Goal: Task Accomplishment & Management: Use online tool/utility

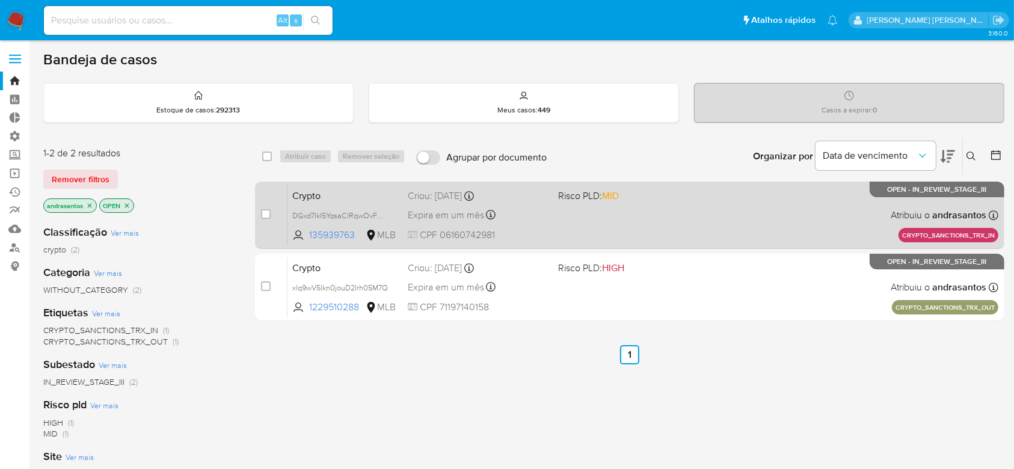
click at [638, 227] on div "Crypto DGxd7IkI5YqsaClRqwOvFmQG 135939763 MLB Risco PLD: MID Criou: [DATE] Crio…" at bounding box center [642, 215] width 711 height 61
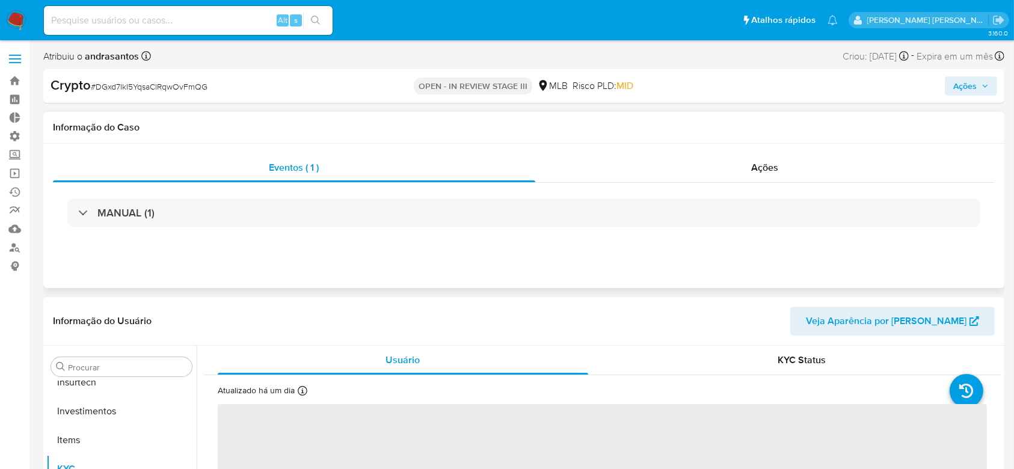
scroll to position [566, 0]
click at [770, 175] on div "Ações" at bounding box center [764, 167] width 459 height 29
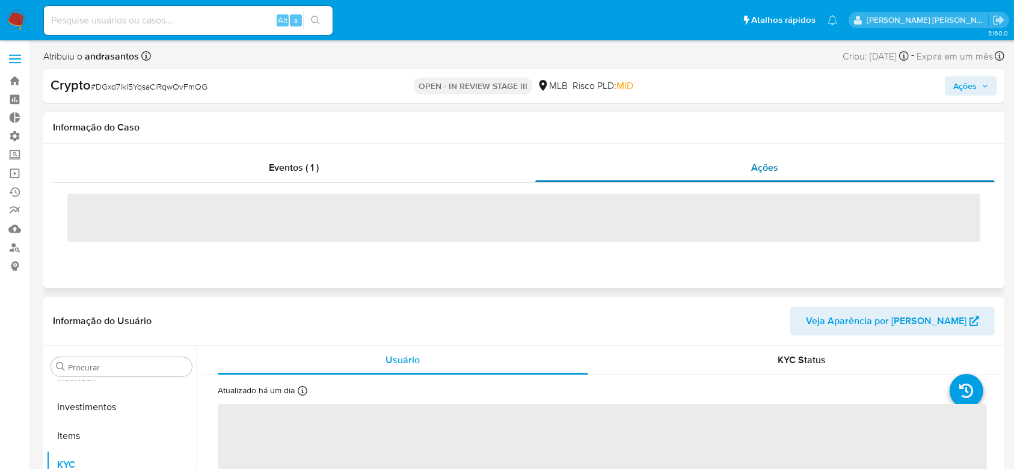
select select "10"
